Goal: Navigation & Orientation: Find specific page/section

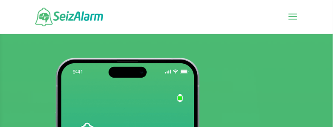
click at [295, 20] on span at bounding box center [293, 22] width 14 height 24
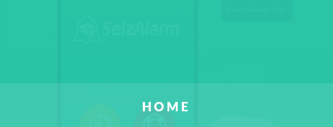
scroll to position [130, 0]
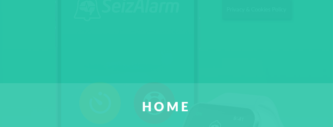
click at [299, 27] on ul "Home Features Questions Support Contact Start Trial" at bounding box center [166, 83] width 358 height 167
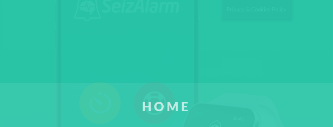
click at [195, 101] on link "Home" at bounding box center [166, 106] width 358 height 46
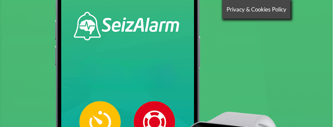
scroll to position [222, 0]
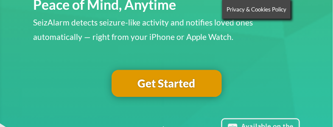
scroll to position [467, 0]
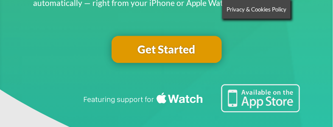
click at [198, 50] on link "Get Started" at bounding box center [167, 49] width 110 height 27
